Goal: Use online tool/utility: Utilize a website feature to perform a specific function

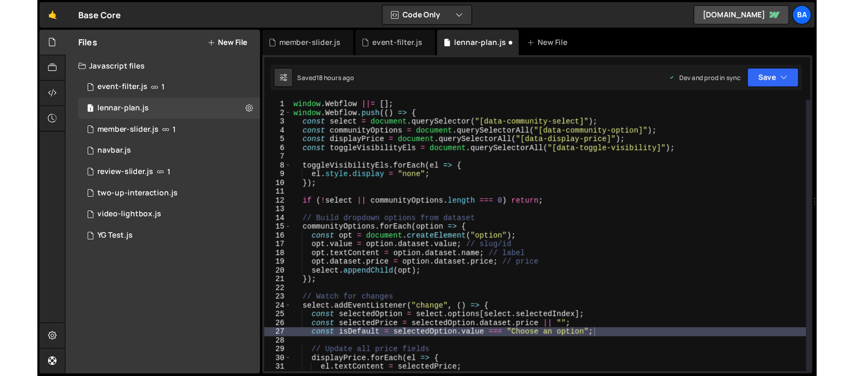
scroll to position [0, 17]
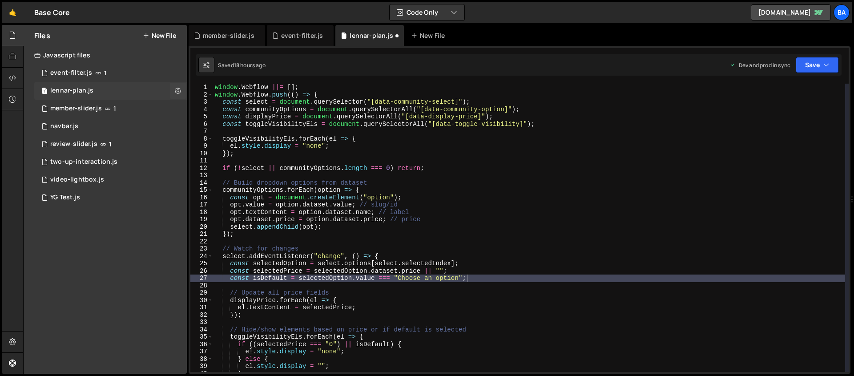
click at [118, 91] on div "1 lennar-plan.js 0" at bounding box center [110, 91] width 153 height 18
click at [355, 138] on div "window . Webflow ||= [ ] ; window . Webflow . push (( ) => { const select = doc…" at bounding box center [529, 235] width 632 height 303
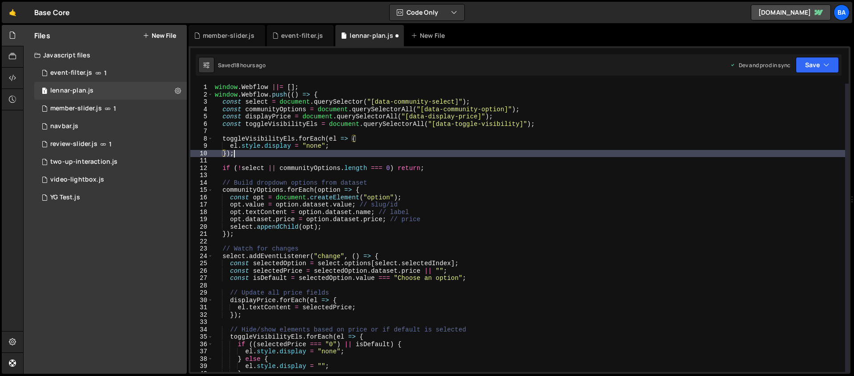
click at [326, 150] on div "window . Webflow ||= [ ] ; window . Webflow . push (( ) => { const select = doc…" at bounding box center [529, 235] width 632 height 303
click at [247, 125] on div "window . Webflow ||= [ ] ; window . Webflow . push (( ) => { const select = doc…" at bounding box center [529, 235] width 632 height 303
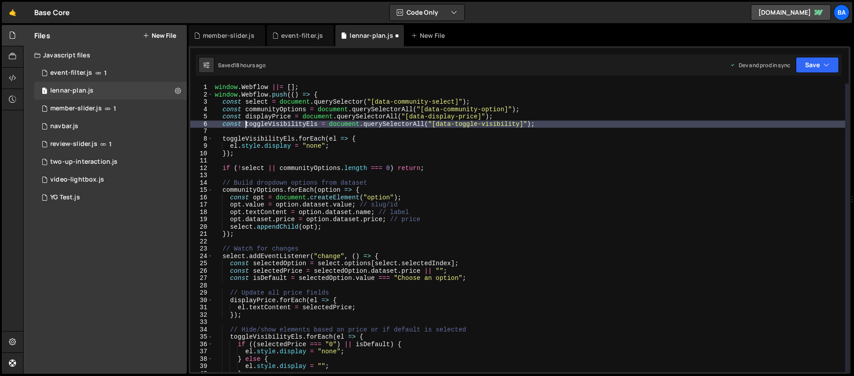
click at [561, 118] on div "window . Webflow ||= [ ] ; window . Webflow . push (( ) => { const select = doc…" at bounding box center [529, 235] width 632 height 303
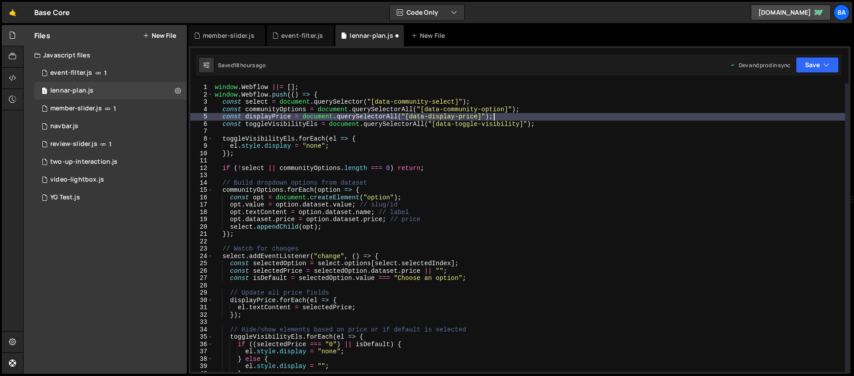
click at [552, 125] on div "window . Webflow ||= [ ] ; window . Webflow . push (( ) => { const select = doc…" at bounding box center [529, 235] width 632 height 303
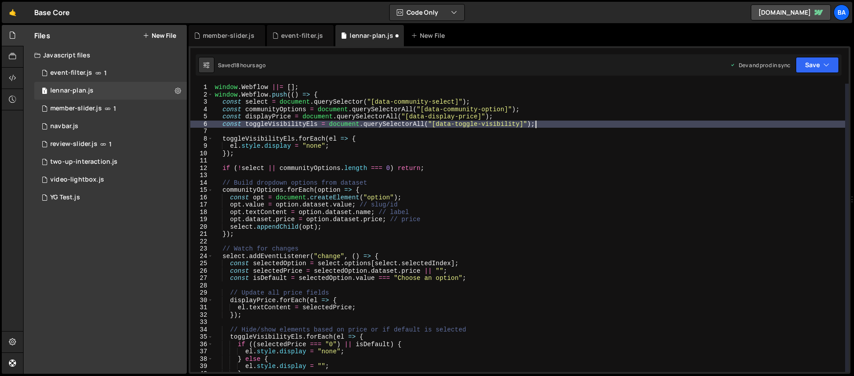
click at [347, 94] on div "window . Webflow ||= [ ] ; window . Webflow . push (( ) => { const select = doc…" at bounding box center [529, 235] width 632 height 303
type textarea "window.Webflow.push(() => {"
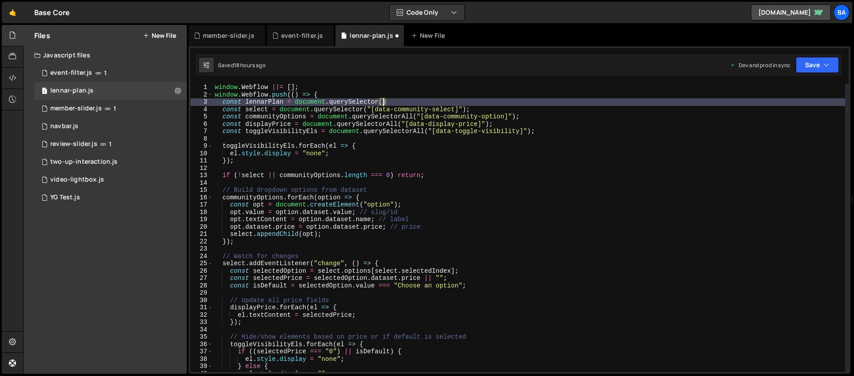
scroll to position [0, 12]
paste textarea "lennar-plans-wrap")"
click at [387, 99] on div "window . Webflow ||= [ ] ; window . Webflow . push (( ) => { const lennarPlan =…" at bounding box center [529, 235] width 632 height 303
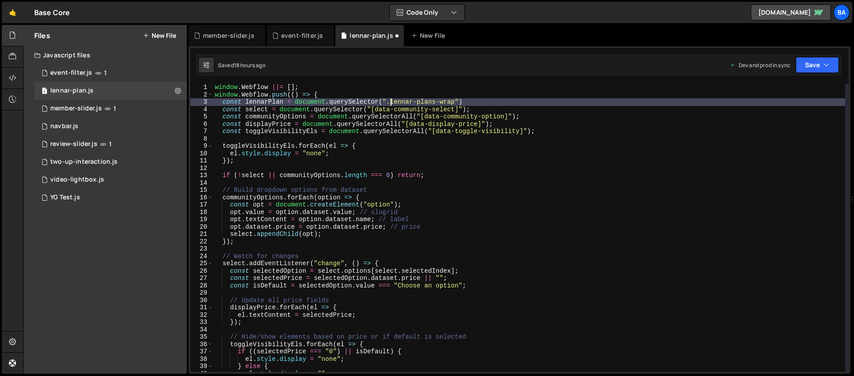
click at [475, 97] on div "window . Webflow ||= [ ] ; window . Webflow . push (( ) => { const lennarPlan =…" at bounding box center [529, 235] width 632 height 303
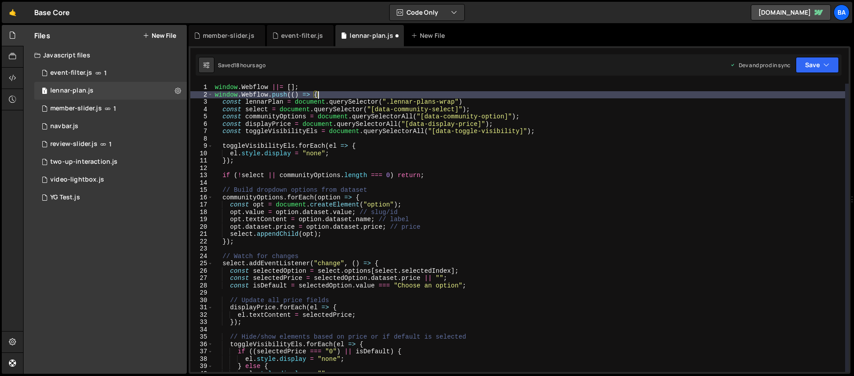
scroll to position [0, 7]
click at [470, 101] on div "window . Webflow ||= [ ] ; window . Webflow . push (( ) => { const lennarPlan =…" at bounding box center [529, 235] width 632 height 303
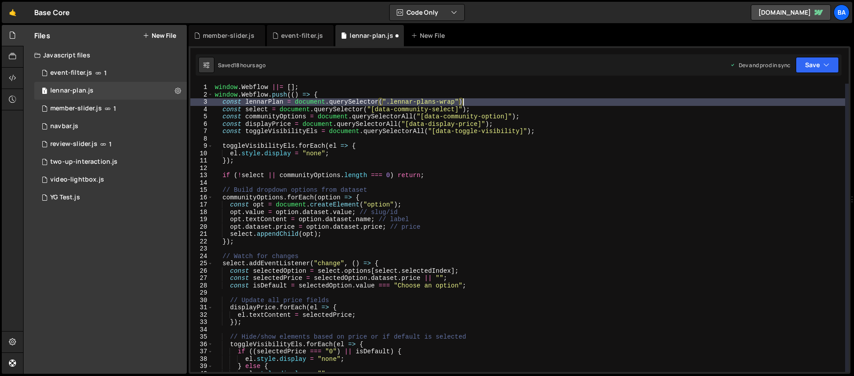
scroll to position [0, 17]
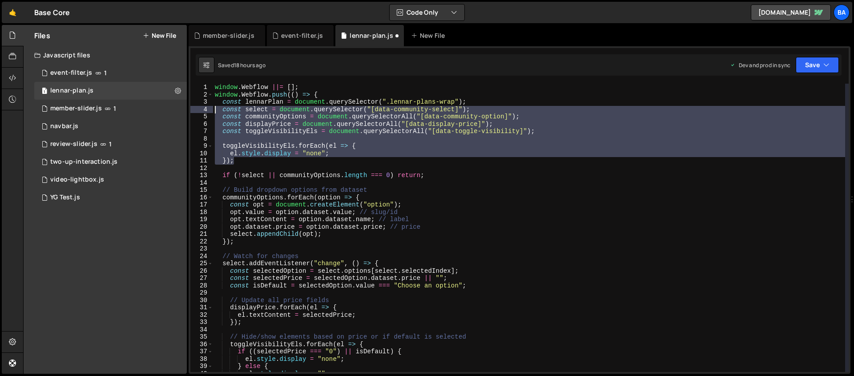
drag, startPoint x: 255, startPoint y: 164, endPoint x: 199, endPoint y: 109, distance: 78.3
click at [199, 109] on div "const lennarPlan = document.querySelector(".lennar-plans-wrap"); 1 2 3 4 5 6 7 …" at bounding box center [519, 228] width 658 height 288
type textarea "const select = document.querySelector("[data-community-select]"); const communi…"
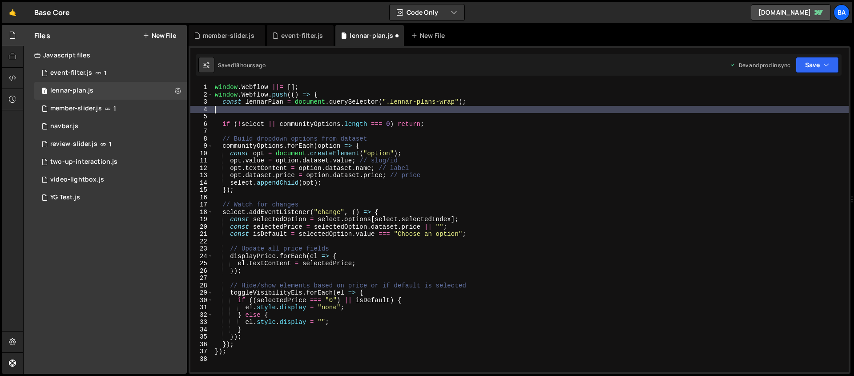
click at [450, 126] on div "window . Webflow ||= [ ] ; window . Webflow . push (( ) => { const lennarPlan =…" at bounding box center [531, 235] width 636 height 303
type textarea "if (!select || communityOptions.length === 0) return;"
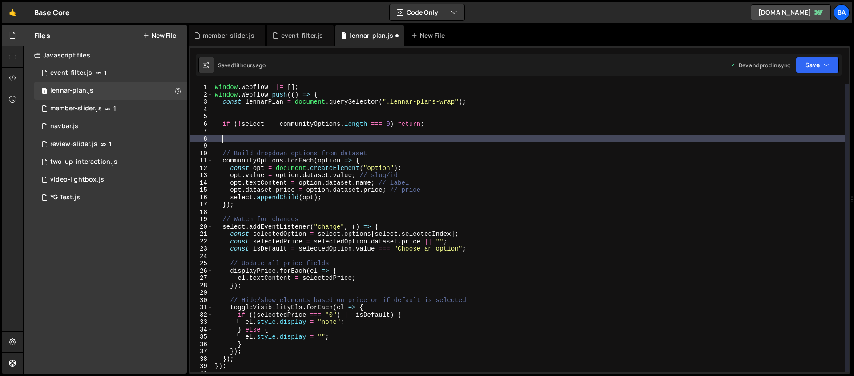
paste textarea "});"
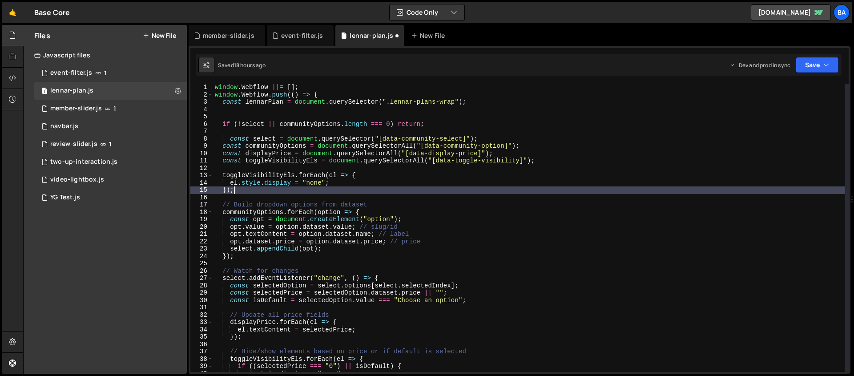
click at [231, 139] on div "window . Webflow ||= [ ] ; window . Webflow . push (( ) => { const lennarPlan =…" at bounding box center [529, 235] width 632 height 303
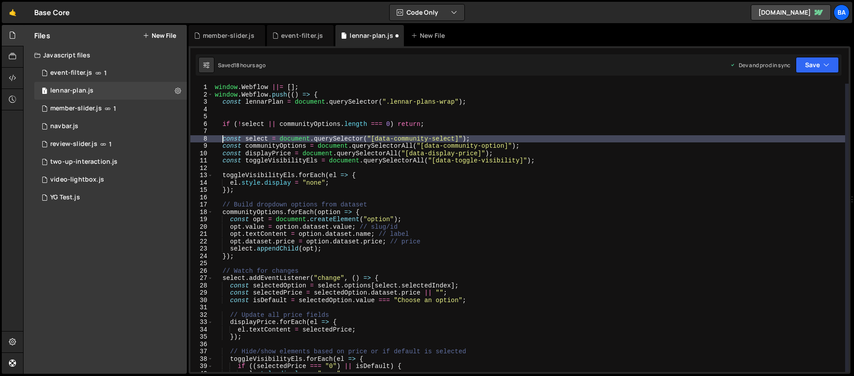
click at [477, 100] on div "window . Webflow ||= [ ] ; window . Webflow . push (( ) => { const lennarPlan =…" at bounding box center [529, 235] width 632 height 303
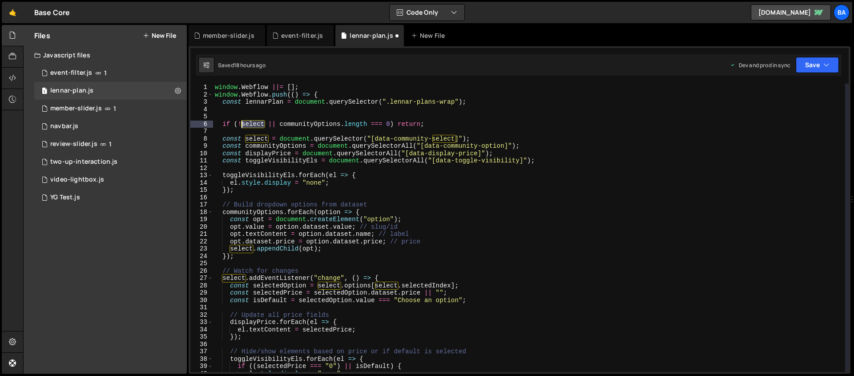
drag, startPoint x: 264, startPoint y: 123, endPoint x: 240, endPoint y: 122, distance: 24.5
click at [240, 122] on div "window . Webflow ||= [ ] ; window . Webflow . push (( ) => { const lennarPlan =…" at bounding box center [529, 235] width 632 height 303
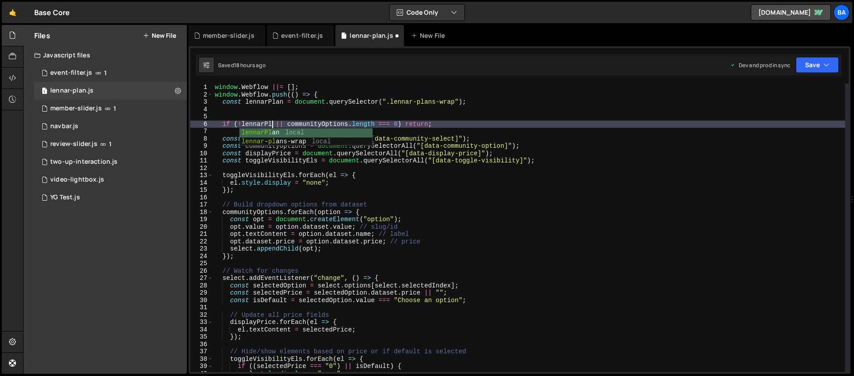
type textarea "if (!lennarPlan || communityOptions.length === 0) return;"
click at [370, 112] on div "window . Webflow ||= [ ] ; window . Webflow . push (( ) => { const lennarPlan =…" at bounding box center [529, 235] width 632 height 303
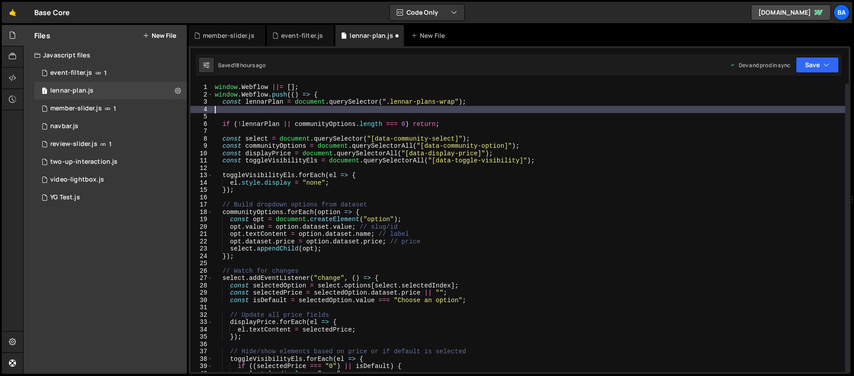
scroll to position [0, 0]
click at [375, 125] on div "window . Webflow ||= [ ] ; window . Webflow . push (( ) => { const lennarPlan =…" at bounding box center [529, 235] width 632 height 303
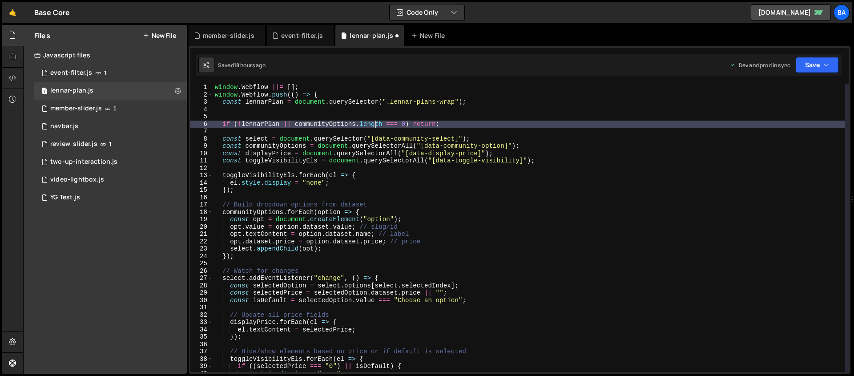
click at [385, 126] on div "window . Webflow ||= [ ] ; window . Webflow . push (( ) => { const lennarPlan =…" at bounding box center [529, 235] width 632 height 303
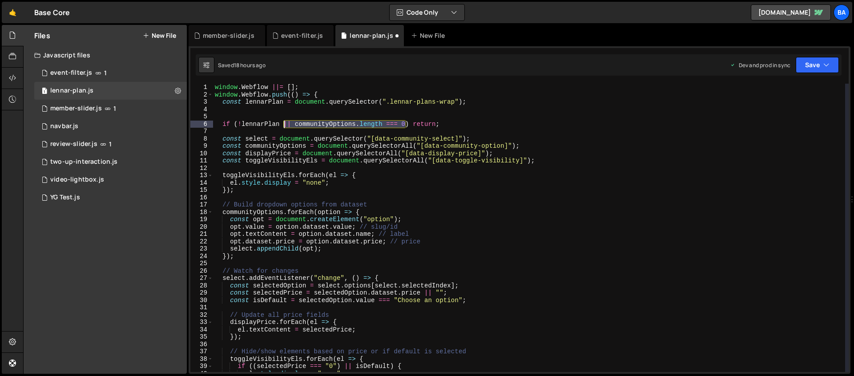
drag, startPoint x: 405, startPoint y: 124, endPoint x: 284, endPoint y: 125, distance: 121.4
click at [284, 125] on div "window . Webflow ||= [ ] ; window . Webflow . push (( ) => { const lennarPlan =…" at bounding box center [529, 235] width 632 height 303
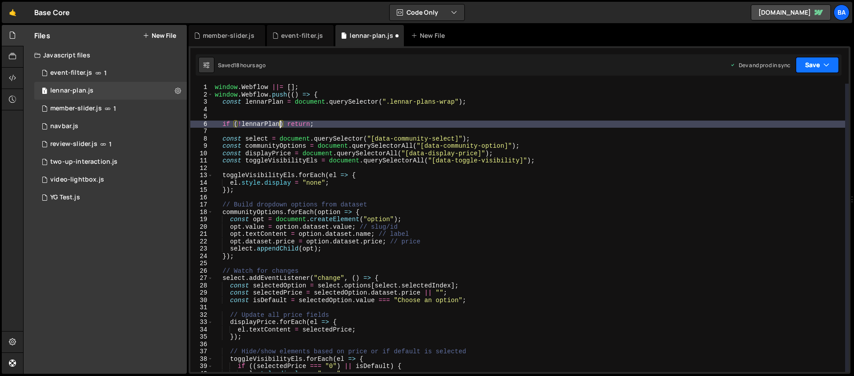
type textarea "if (!lennarPlan) return;"
click at [653, 67] on button "Save" at bounding box center [817, 65] width 43 height 16
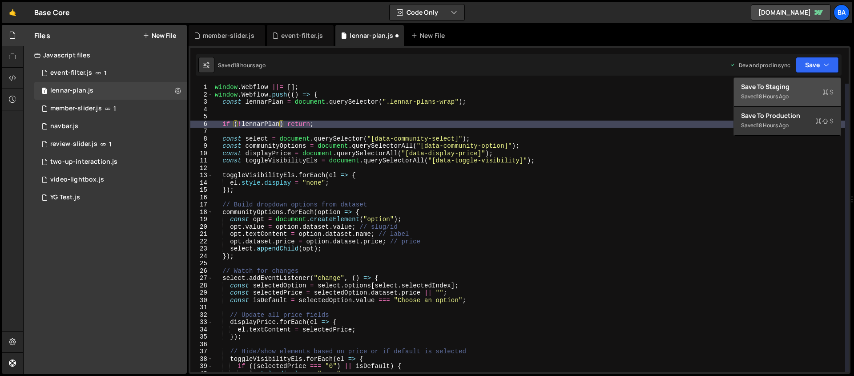
click at [653, 91] on div "Saved 18 hours ago" at bounding box center [787, 96] width 93 height 11
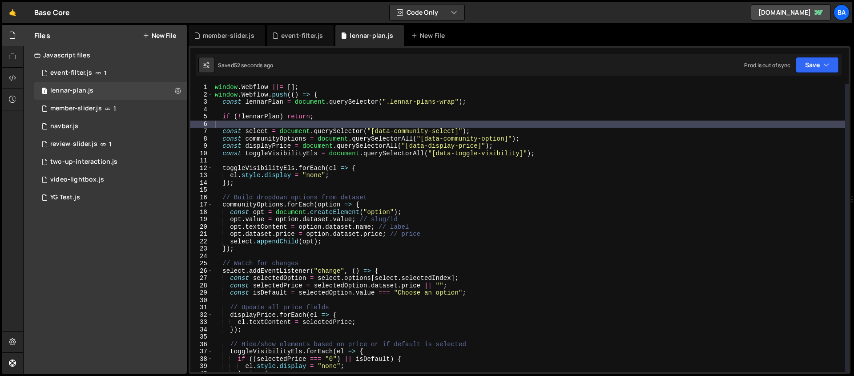
click at [238, 117] on div "window . Webflow ||= [ ] ; window . Webflow . push (( ) => { const lennarPlan =…" at bounding box center [529, 235] width 632 height 303
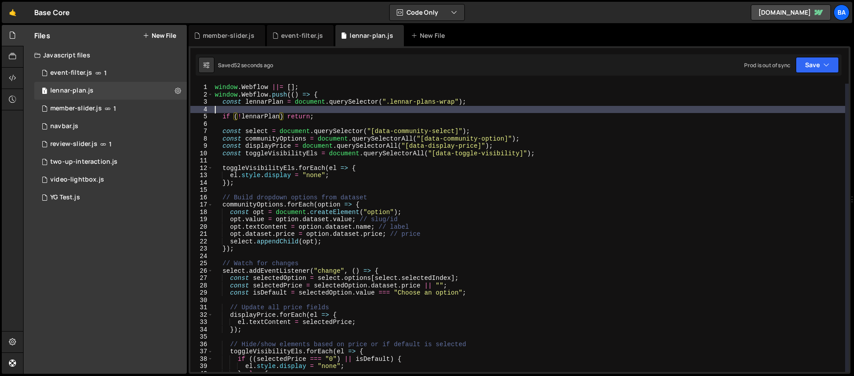
click at [371, 112] on div "window . Webflow ||= [ ] ; window . Webflow . push (( ) => { const lennarPlan =…" at bounding box center [529, 235] width 632 height 303
click at [346, 118] on div "window . Webflow ||= [ ] ; window . Webflow . push (( ) => { const lennarPlan =…" at bounding box center [529, 235] width 632 height 303
type textarea "if (!lennarPlan) return;"
click at [272, 109] on div "window . Webflow ||= [ ] ; window . Webflow . push (( ) => { const lennarPlan =…" at bounding box center [529, 235] width 632 height 303
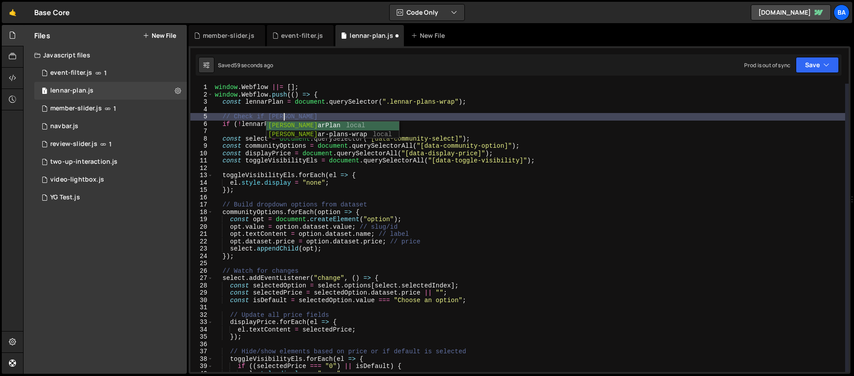
scroll to position [0, 5]
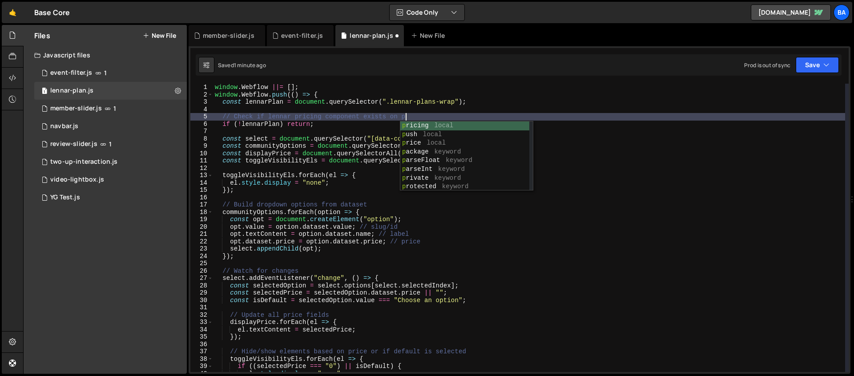
type textarea "// Check if lennar pricing component exists on page"
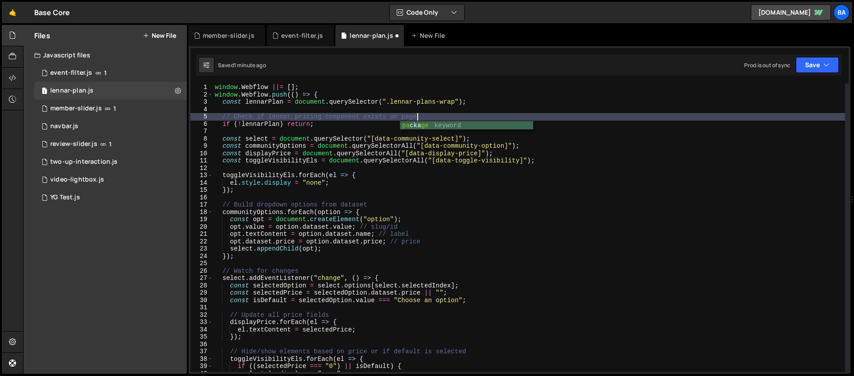
scroll to position [0, 13]
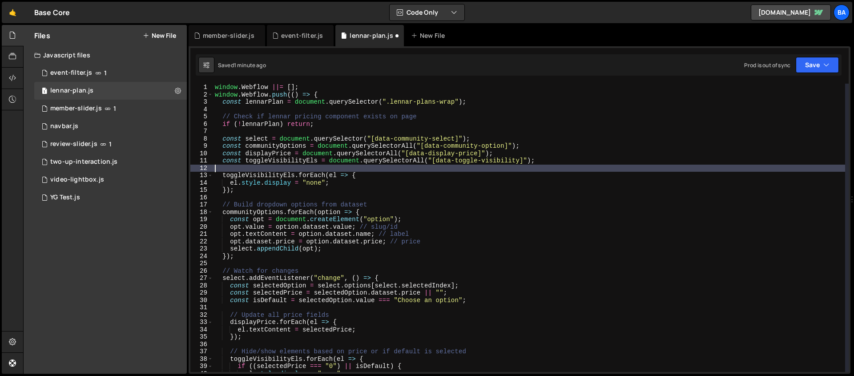
click at [260, 167] on div "window . Webflow ||= [ ] ; window . Webflow . push (( ) => { const lennarPlan =…" at bounding box center [529, 235] width 632 height 303
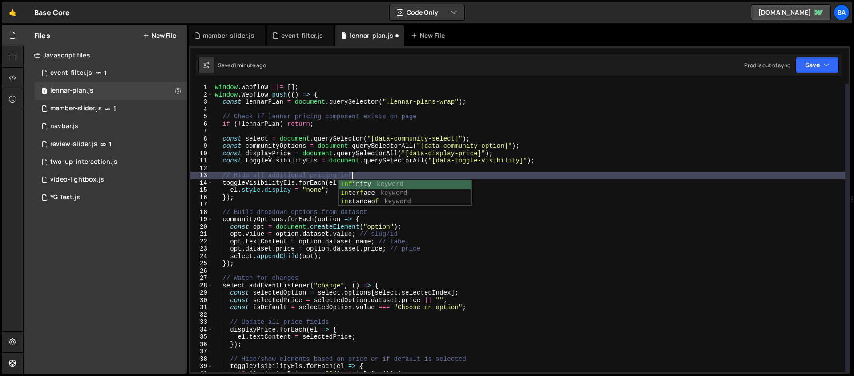
scroll to position [0, 9]
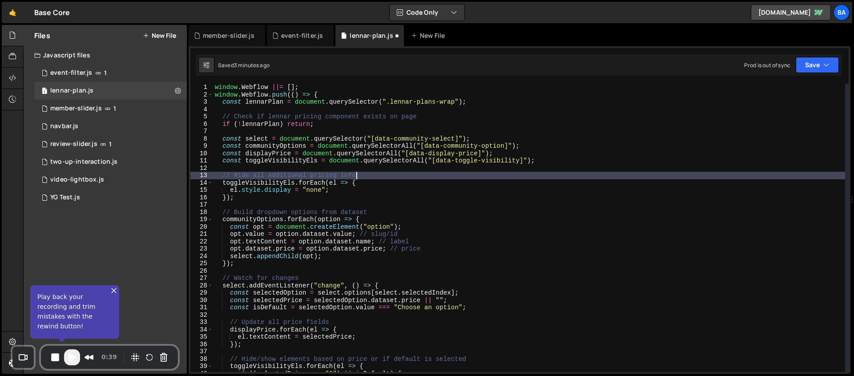
click at [504, 26] on button "Close" at bounding box center [502, 27] width 14 height 14
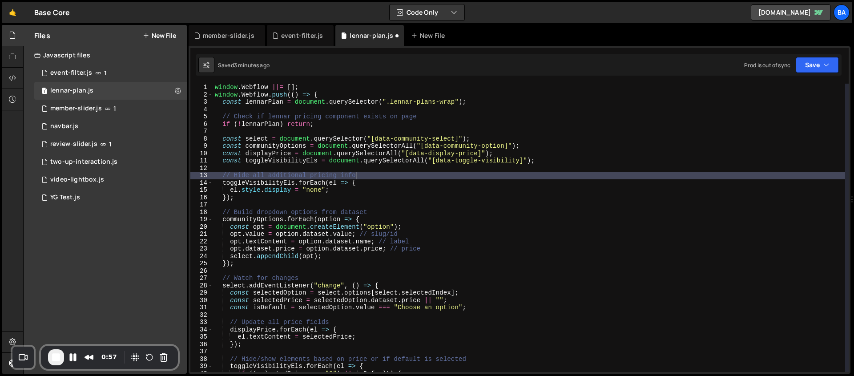
click at [511, 101] on div "window . Webflow ||= [ ] ; window . Webflow . push (( ) => { const lennarPlan =…" at bounding box center [529, 235] width 632 height 303
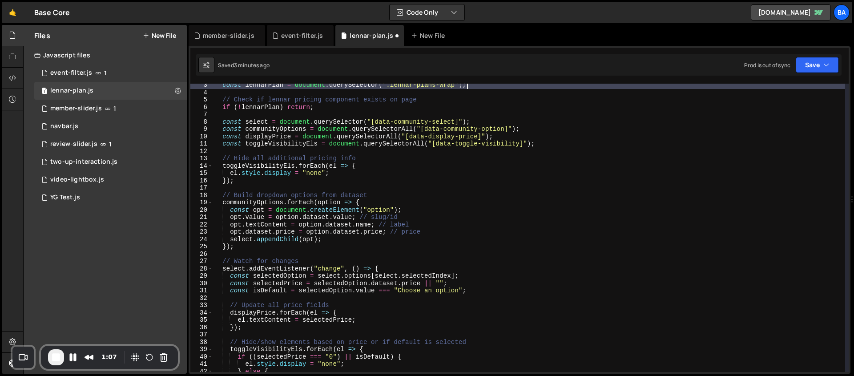
scroll to position [17, 0]
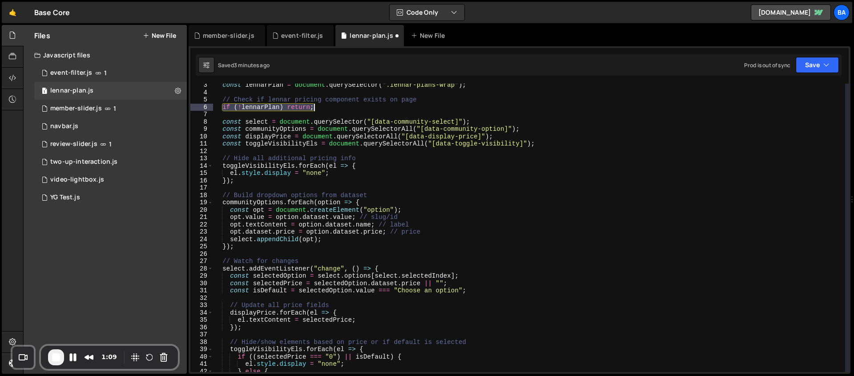
drag, startPoint x: 226, startPoint y: 107, endPoint x: 317, endPoint y: 108, distance: 91.2
click at [317, 108] on div "const lennarPlan = document . querySelector ( ".lennar-plans-wrap" ) ; // Check…" at bounding box center [529, 232] width 632 height 303
click at [343, 105] on div "const lennarPlan = document . querySelector ( ".lennar-plans-wrap" ) ; // Check…" at bounding box center [529, 228] width 632 height 288
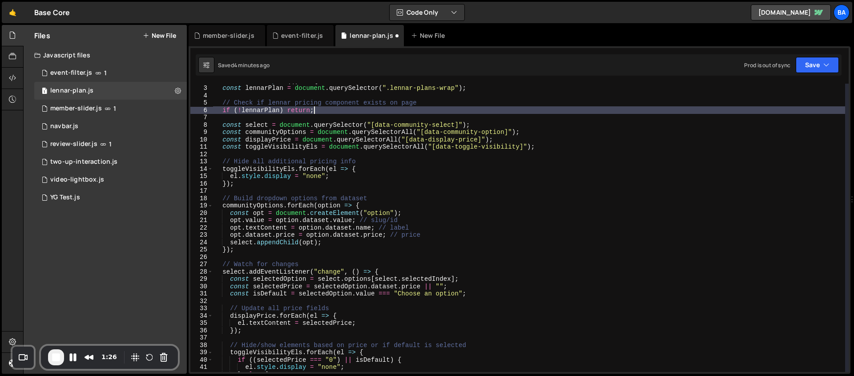
scroll to position [14, 0]
click at [531, 133] on div "window . Webflow . push (( ) => { const lennarPlan = document . querySelector (…" at bounding box center [529, 228] width 632 height 303
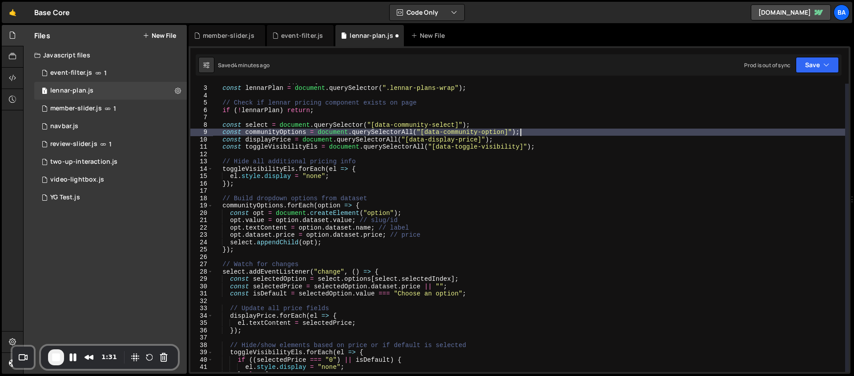
click at [524, 138] on div "window . Webflow . push (( ) => { const lennarPlan = document . querySelector (…" at bounding box center [529, 228] width 632 height 303
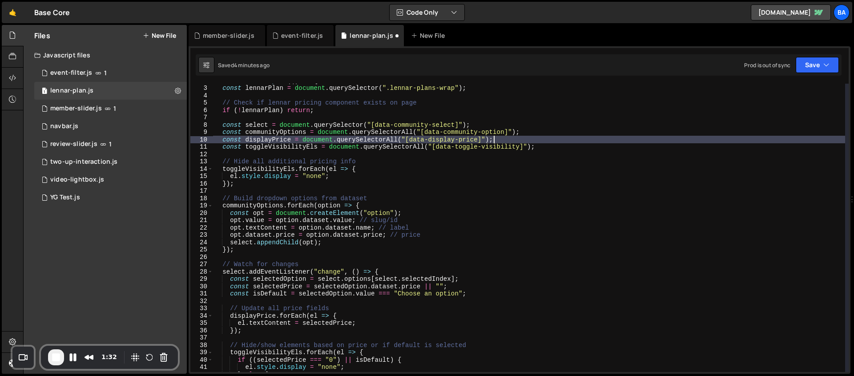
click at [545, 146] on div "window . Webflow . push (( ) => { const lennarPlan = document . querySelector (…" at bounding box center [529, 228] width 632 height 303
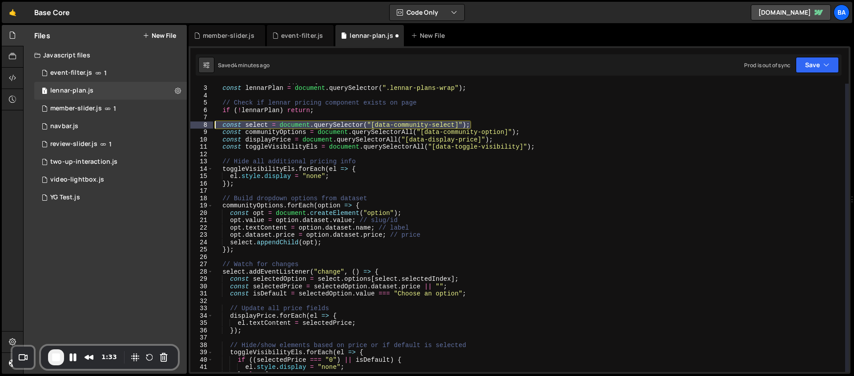
drag, startPoint x: 477, startPoint y: 124, endPoint x: 215, endPoint y: 126, distance: 261.6
click at [215, 126] on div "window . Webflow . push (( ) => { const lennarPlan = document . querySelector (…" at bounding box center [529, 228] width 632 height 303
click at [529, 132] on div "window . Webflow . push (( ) => { const lennarPlan = document . querySelector (…" at bounding box center [529, 228] width 632 height 303
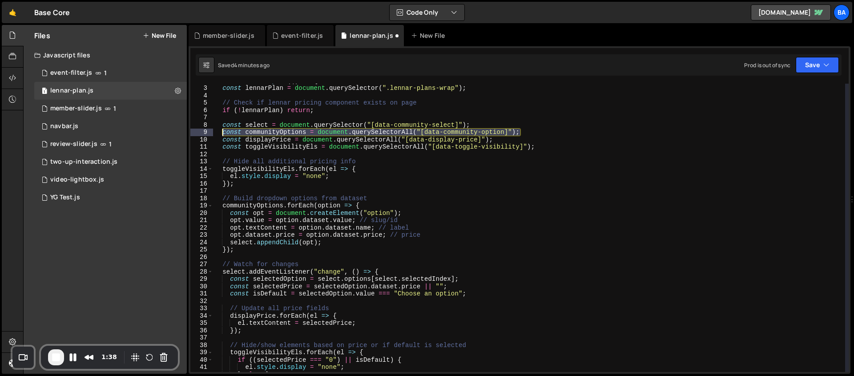
drag, startPoint x: 535, startPoint y: 132, endPoint x: 223, endPoint y: 133, distance: 311.8
click at [223, 133] on div "window . Webflow . push (( ) => { const lennarPlan = document . querySelector (…" at bounding box center [529, 228] width 632 height 303
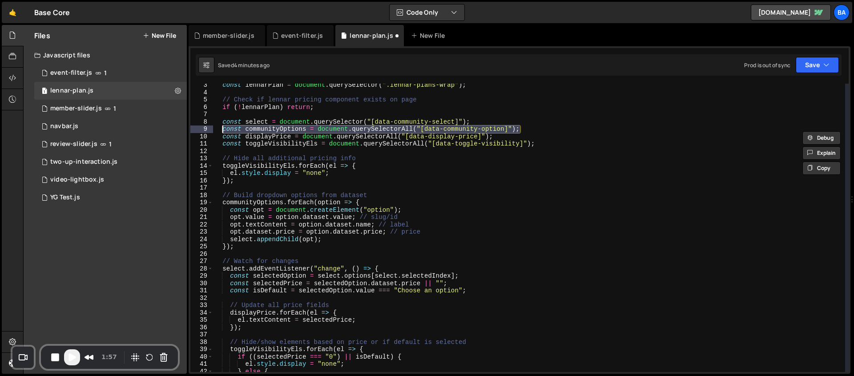
click at [231, 181] on div "const lennarPlan = document . querySelector ( ".lennar-plans-wrap" ) ; // Check…" at bounding box center [529, 232] width 632 height 303
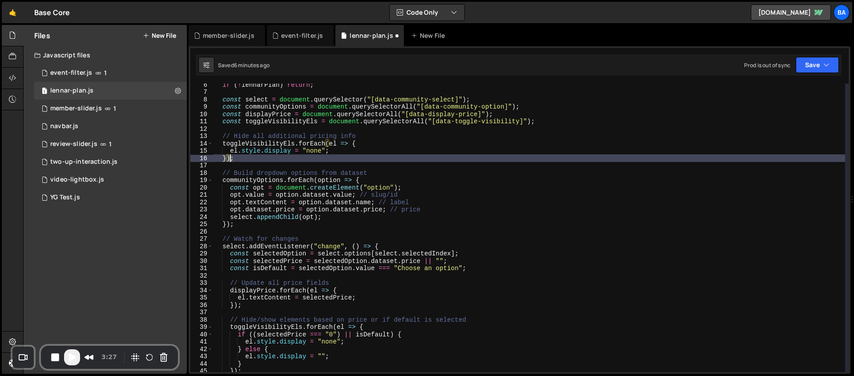
scroll to position [39, 0]
click at [71, 315] on span "Play Recording" at bounding box center [72, 357] width 11 height 11
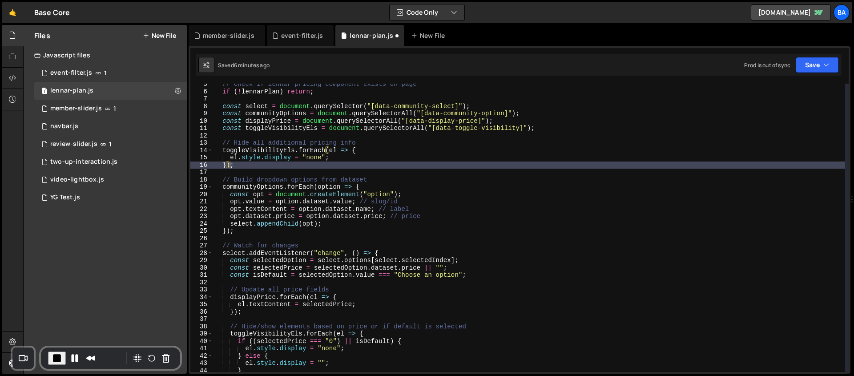
scroll to position [29, 0]
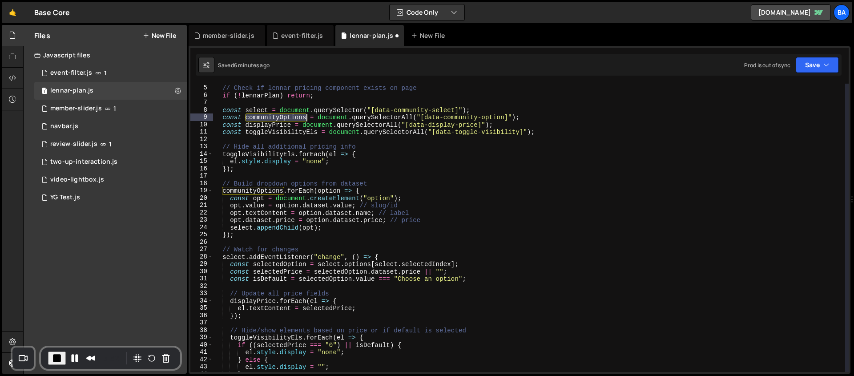
drag, startPoint x: 246, startPoint y: 118, endPoint x: 308, endPoint y: 114, distance: 62.0
click at [308, 114] on div "// Check if lennar pricing component exists on page if ( ! lennarPlan ) return …" at bounding box center [529, 228] width 632 height 303
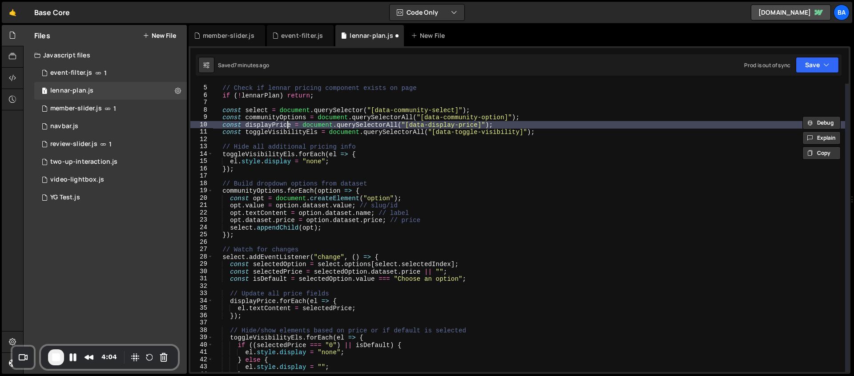
click at [286, 125] on div "// Check if lennar pricing component exists on page if ( ! lennarPlan ) return …" at bounding box center [529, 228] width 632 height 303
type textarea "const displayPrice = document.querySelectorAll("[data-display-price]");"
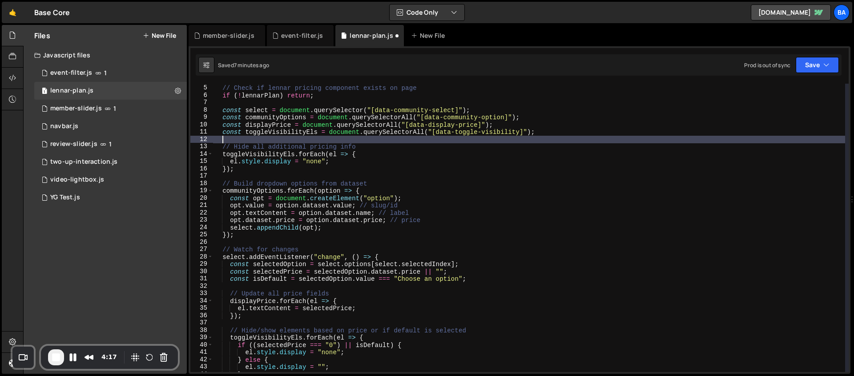
click at [285, 137] on div "// Check if lennar pricing component exists on page if ( ! lennarPlan ) return …" at bounding box center [529, 228] width 632 height 303
click at [293, 134] on div "// Check if lennar pricing component exists on page if ( ! lennarPlan ) return …" at bounding box center [529, 228] width 632 height 303
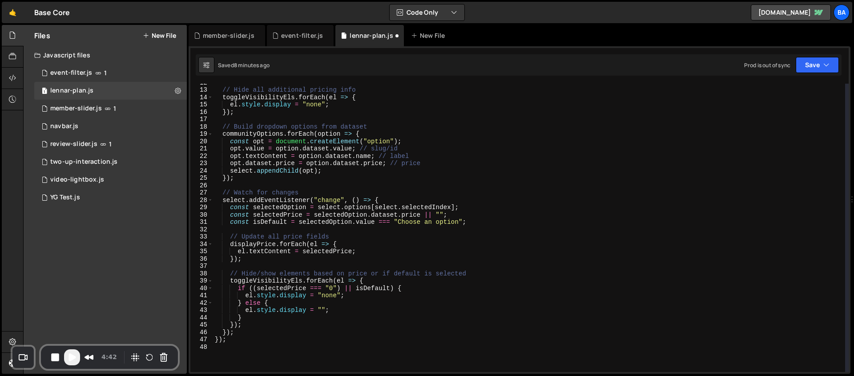
scroll to position [85, 0]
click at [77, 315] on span "Play Recording" at bounding box center [72, 357] width 11 height 11
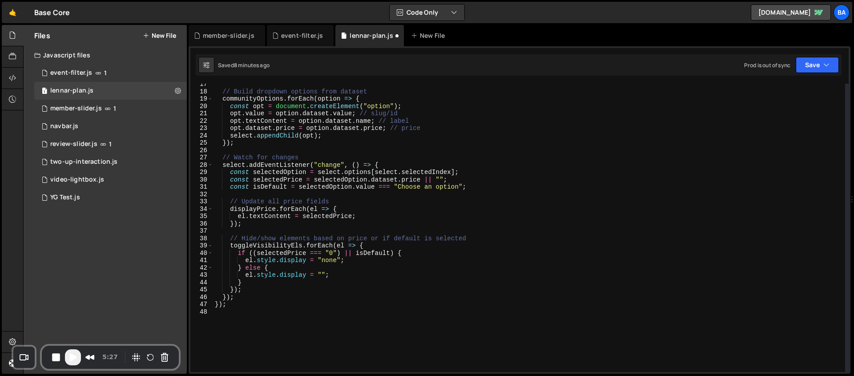
scroll to position [120, 0]
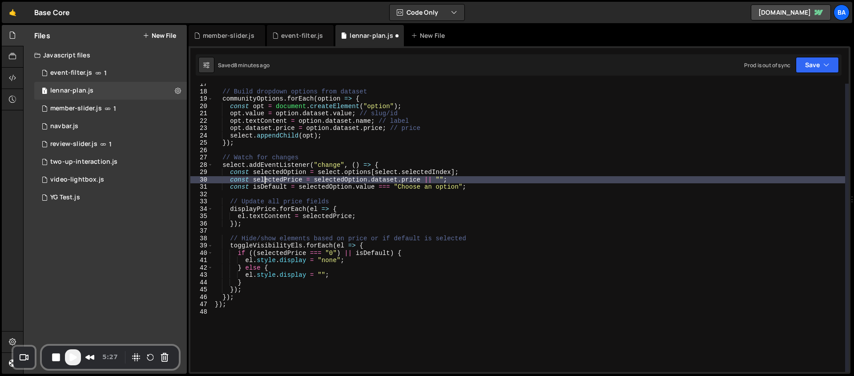
click at [263, 182] on div "// Build dropdown options from dataset communityOptions . forEach ( option => {…" at bounding box center [529, 232] width 632 height 303
click at [76, 315] on span "Play Recording" at bounding box center [73, 357] width 11 height 11
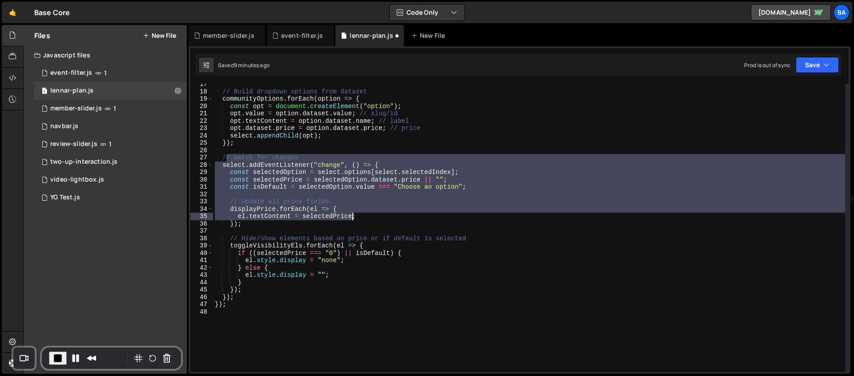
drag, startPoint x: 225, startPoint y: 159, endPoint x: 351, endPoint y: 217, distance: 138.7
click at [351, 217] on div "// Build dropdown options from dataset communityOptions . forEach ( option => {…" at bounding box center [529, 232] width 632 height 303
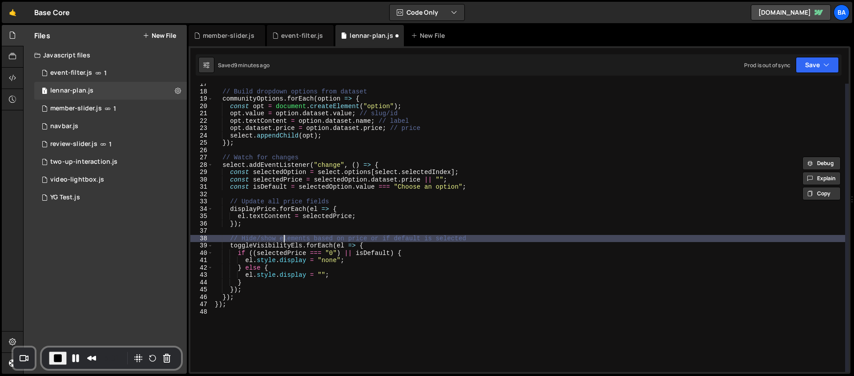
click at [285, 237] on div "// Build dropdown options from dataset communityOptions . forEach ( option => {…" at bounding box center [529, 232] width 632 height 303
type textarea "// Hide/show elements based on price or if default is selected"
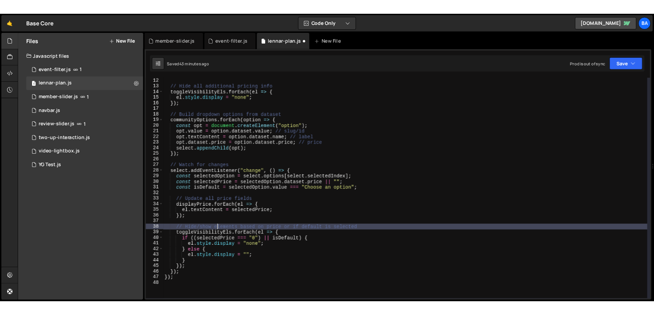
scroll to position [0, 0]
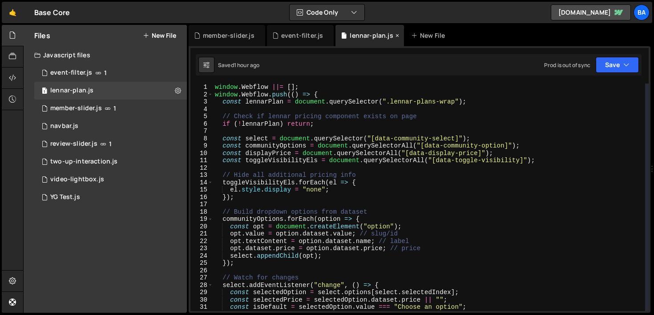
click at [395, 32] on icon at bounding box center [397, 35] width 6 height 9
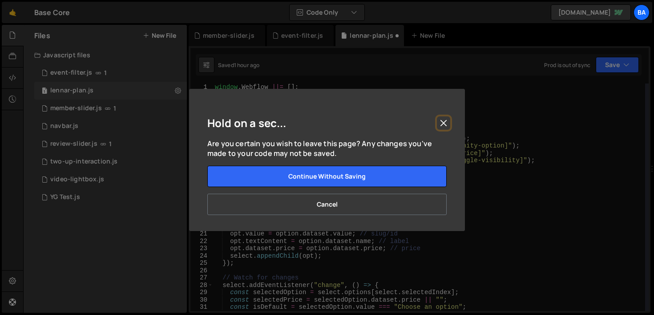
click at [443, 122] on button "Close" at bounding box center [443, 123] width 13 height 13
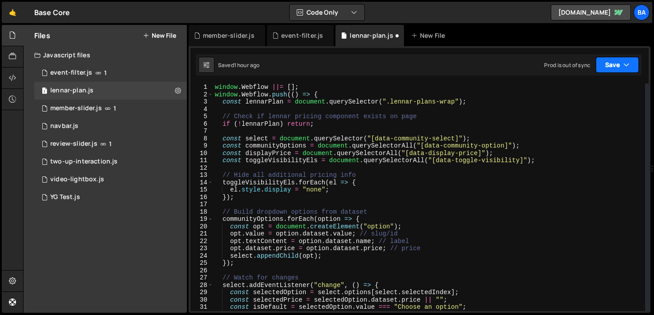
click at [629, 67] on icon "button" at bounding box center [626, 64] width 6 height 9
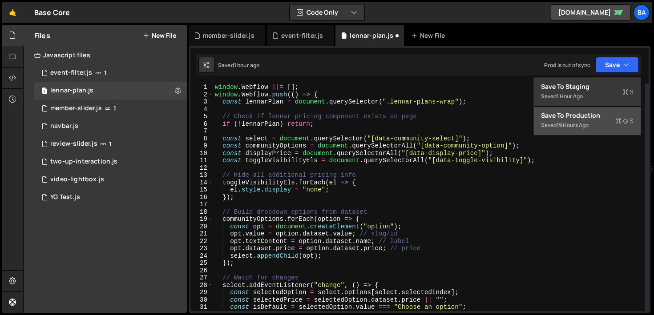
click at [611, 121] on div "Saved 19 hours ago" at bounding box center [587, 125] width 93 height 11
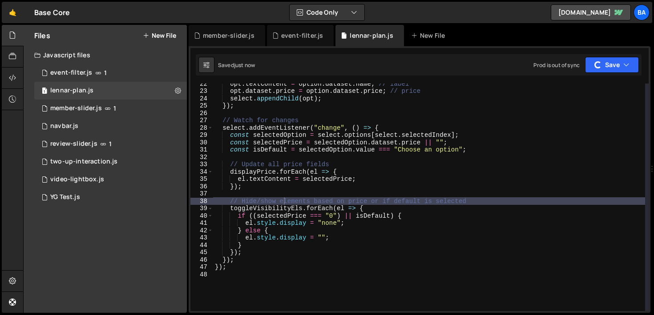
scroll to position [157, 0]
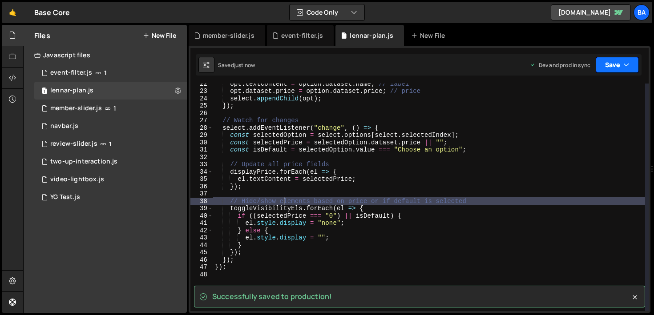
click at [623, 67] on button "Save" at bounding box center [617, 65] width 43 height 16
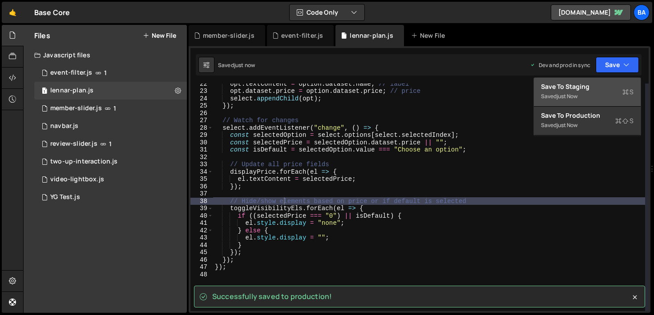
click at [604, 83] on div "Save to Staging S" at bounding box center [587, 86] width 93 height 9
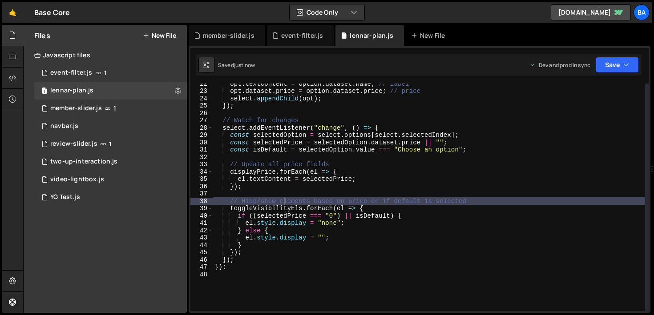
scroll to position [0, 0]
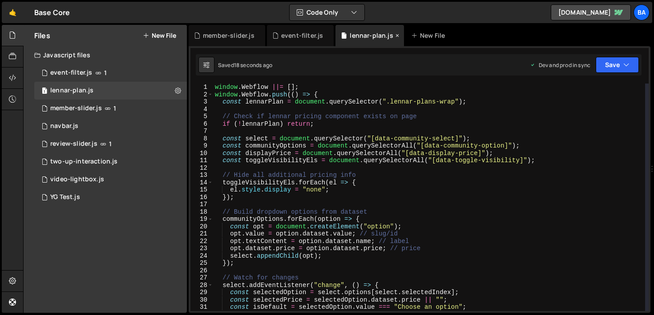
click at [395, 36] on icon at bounding box center [397, 35] width 6 height 9
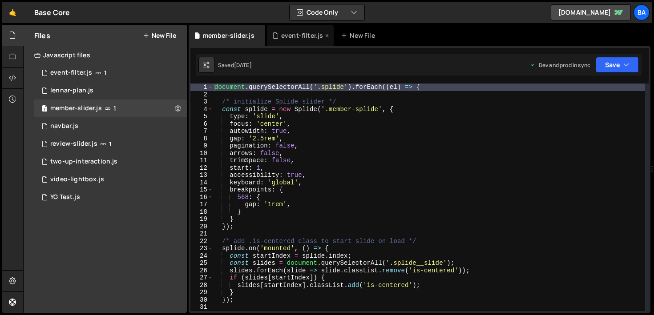
click at [326, 36] on icon at bounding box center [327, 35] width 6 height 9
click at [238, 36] on div "member-slider.js" at bounding box center [229, 35] width 52 height 9
click at [258, 35] on icon at bounding box center [258, 35] width 6 height 9
